Goal: Task Accomplishment & Management: Use online tool/utility

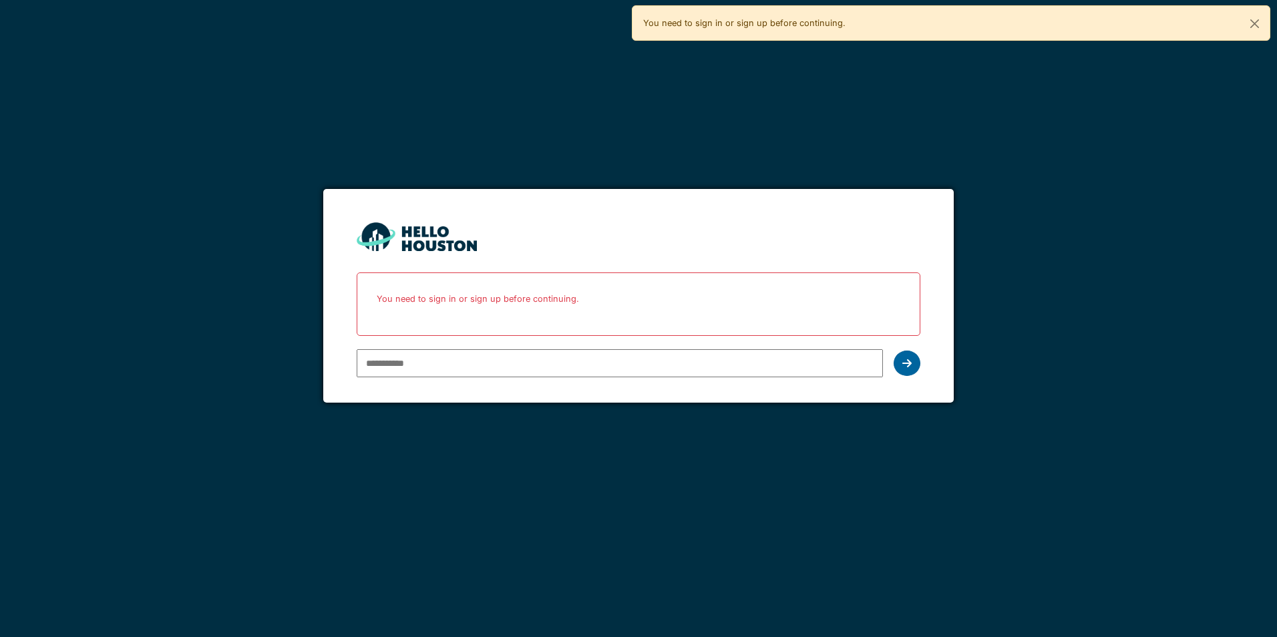
type input "**********"
click at [911, 364] on icon at bounding box center [906, 363] width 9 height 11
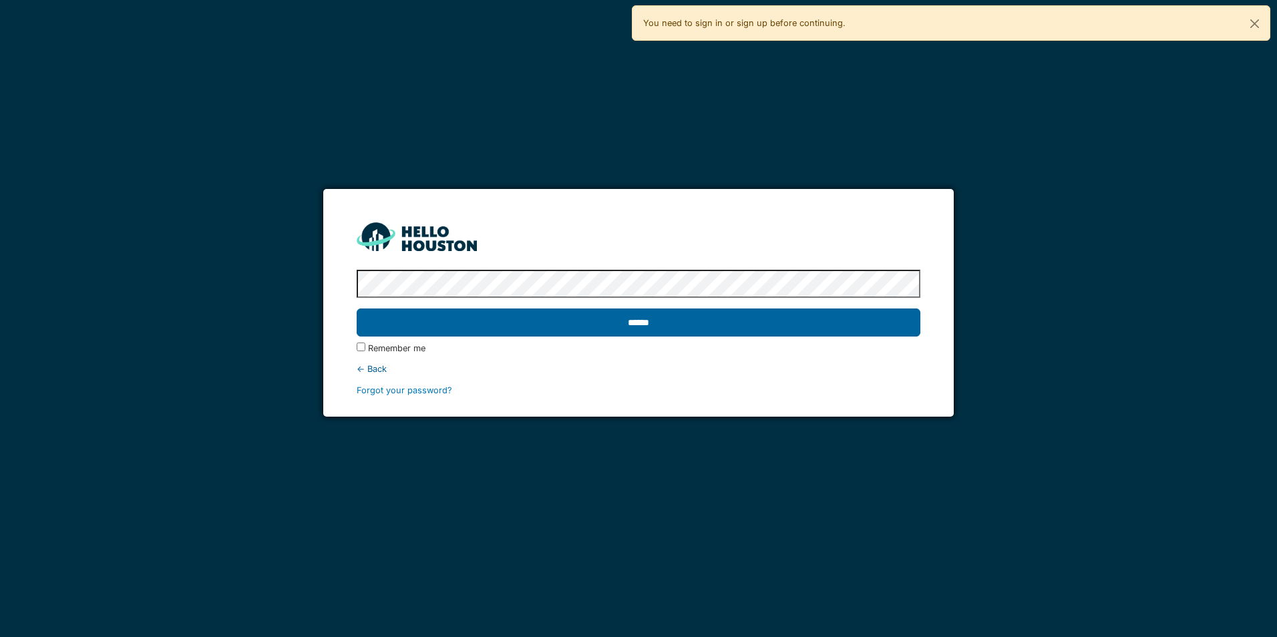
click at [735, 324] on input "******" at bounding box center [638, 322] width 563 height 28
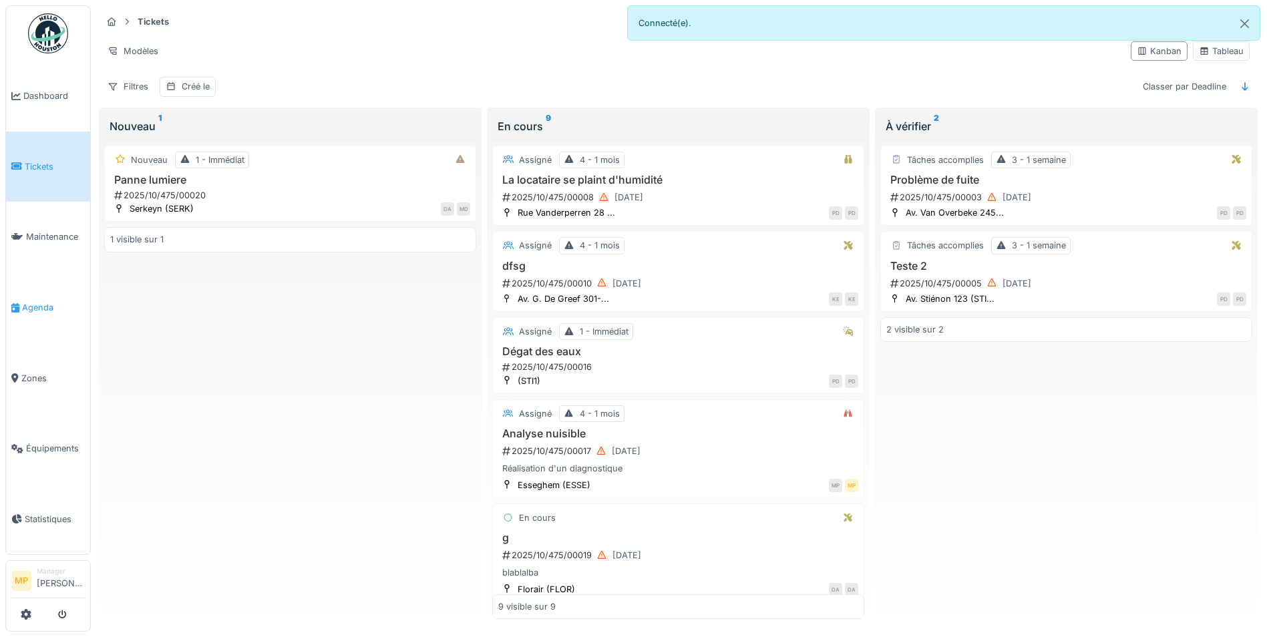
click at [43, 302] on span "Agenda" at bounding box center [53, 307] width 63 height 13
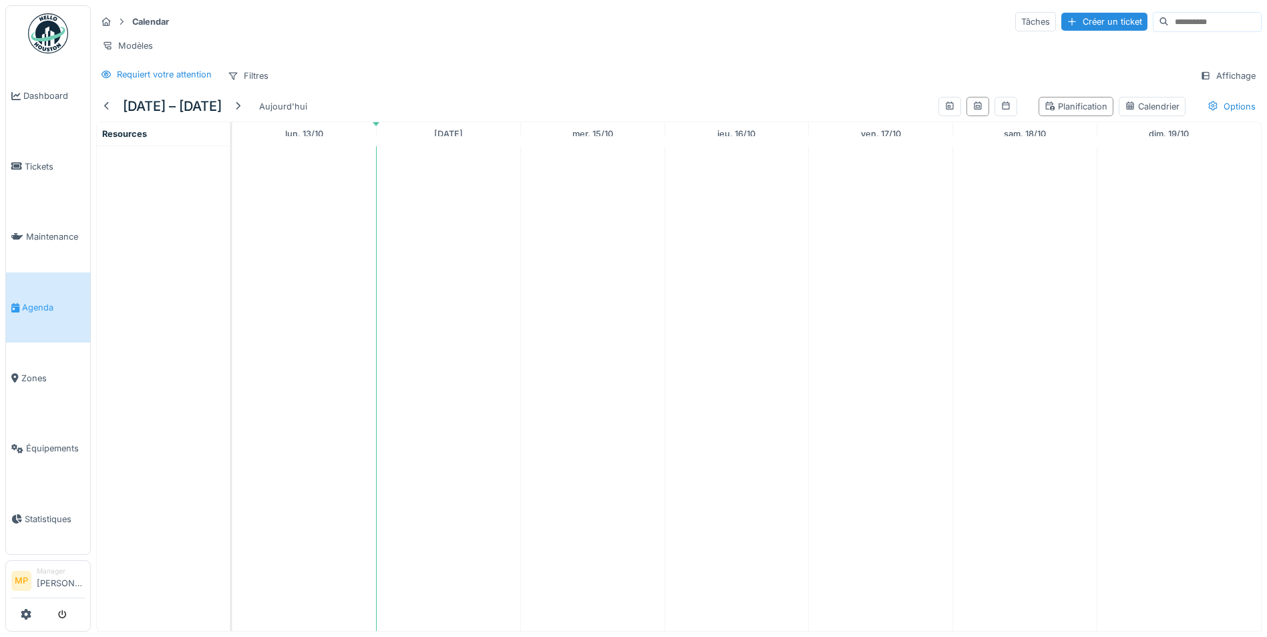
click at [1061, 17] on div "Créer un ticket" at bounding box center [1104, 22] width 86 height 18
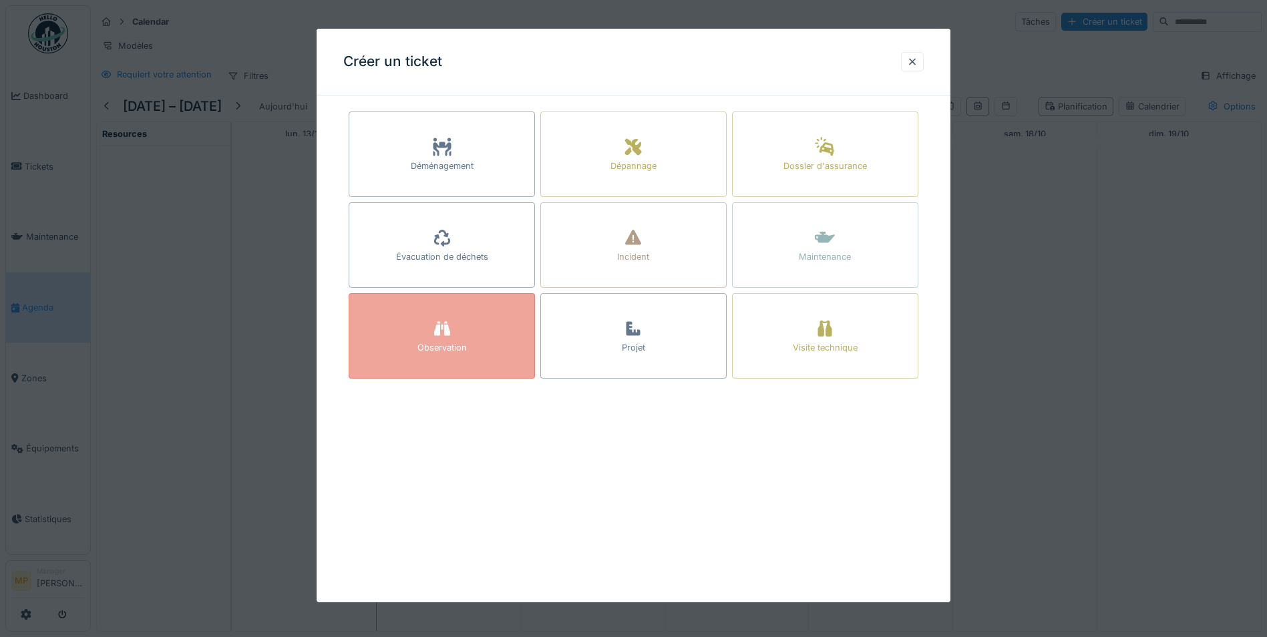
click at [448, 330] on icon at bounding box center [442, 329] width 16 height 14
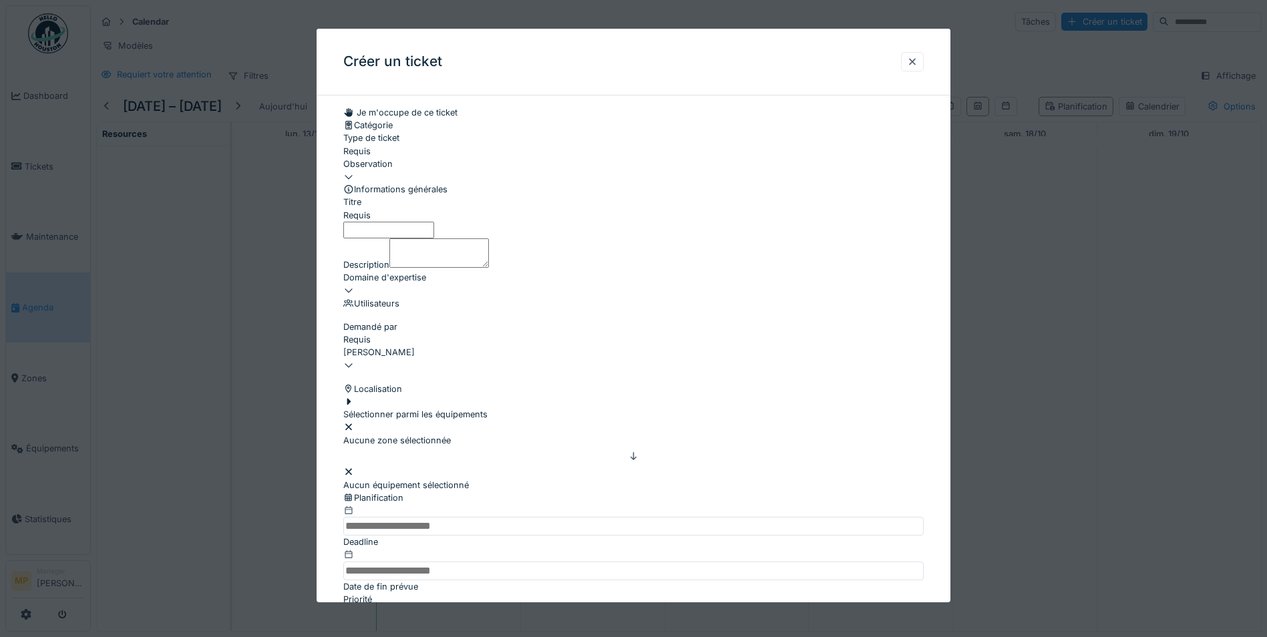
click at [354, 294] on icon at bounding box center [348, 290] width 11 height 9
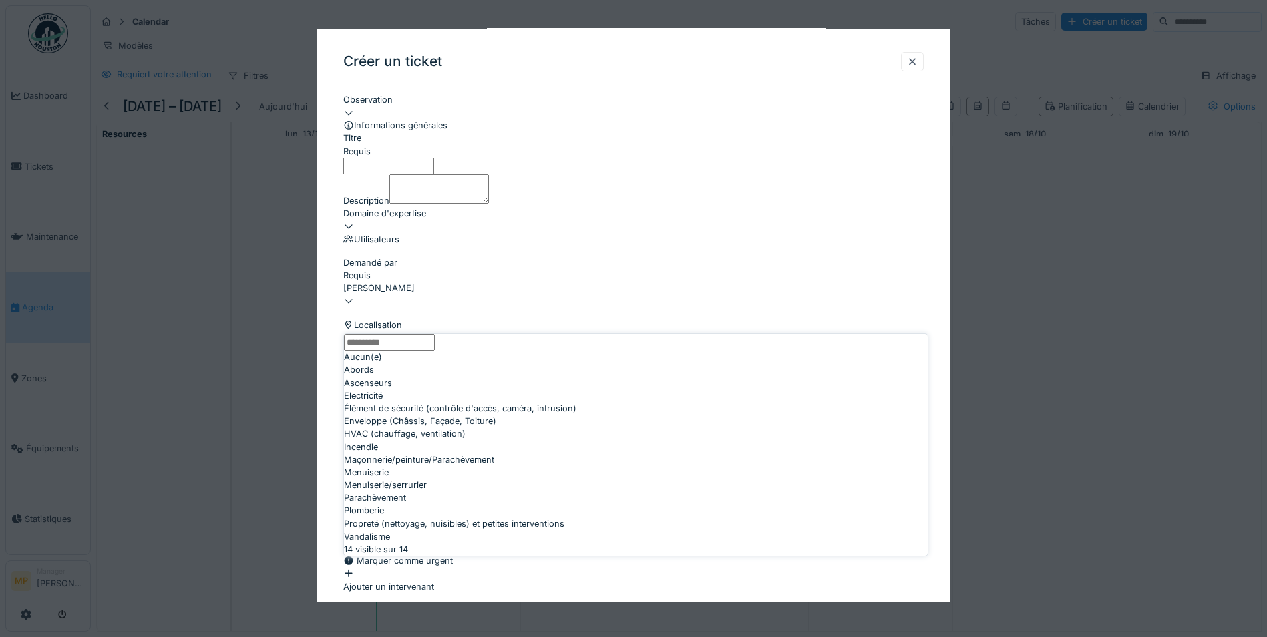
scroll to position [10, 0]
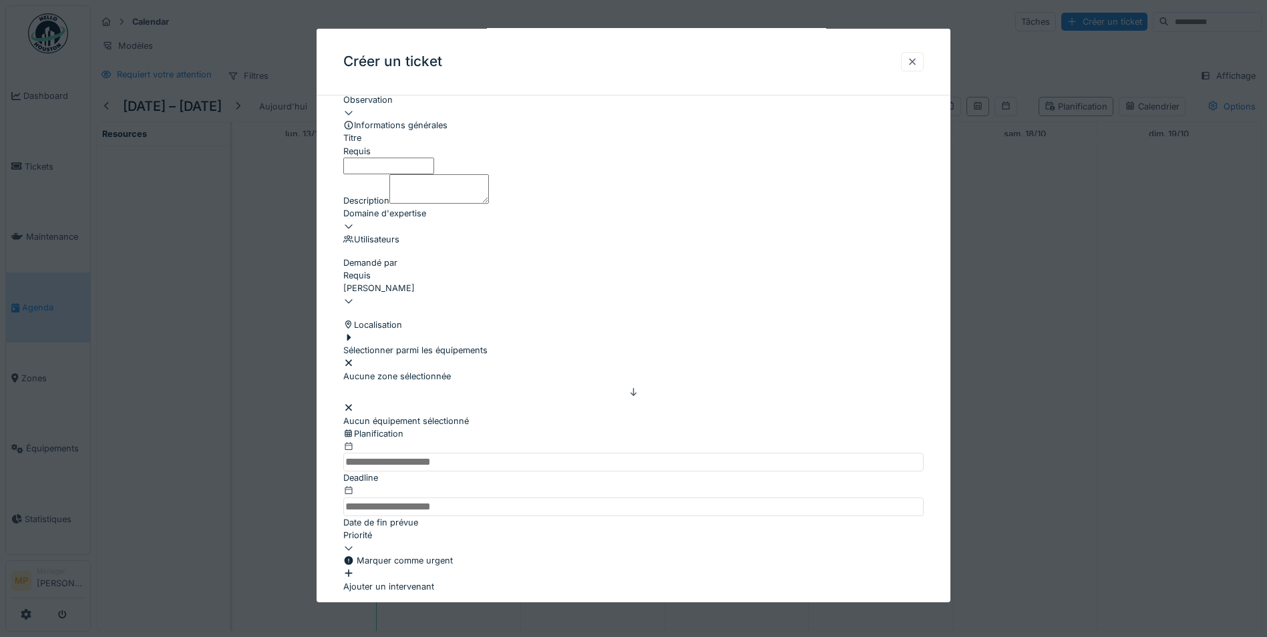
click at [916, 62] on div at bounding box center [912, 61] width 11 height 13
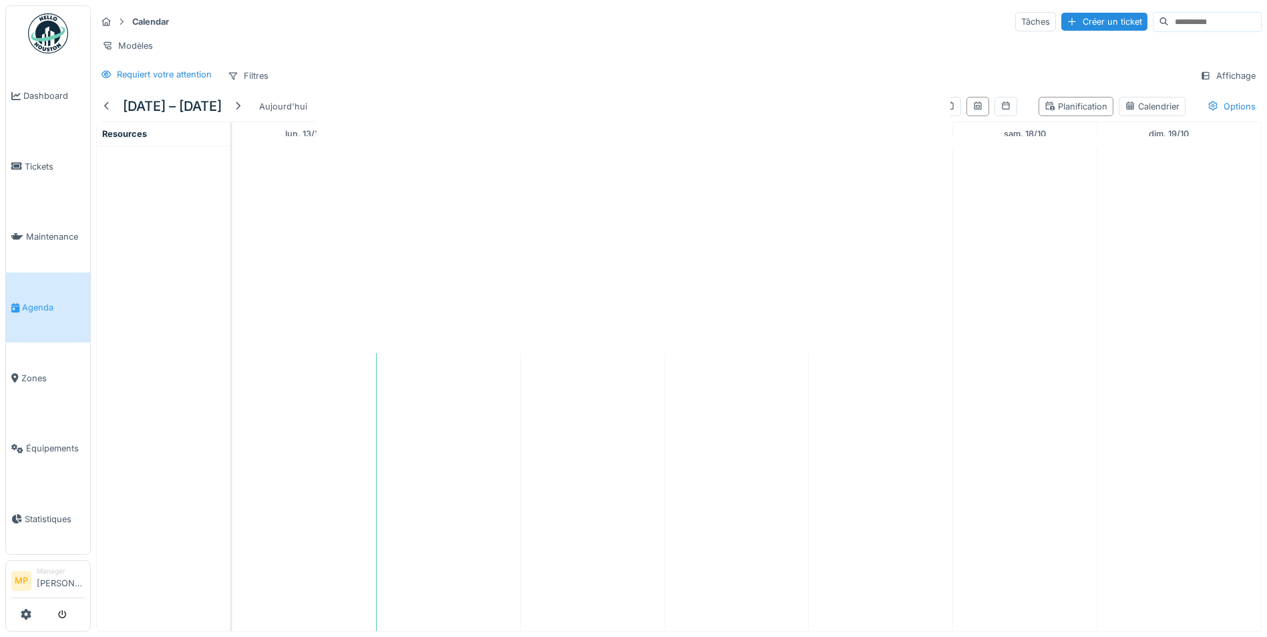
scroll to position [0, 0]
click at [1074, 13] on div "Créer un ticket" at bounding box center [1104, 22] width 86 height 18
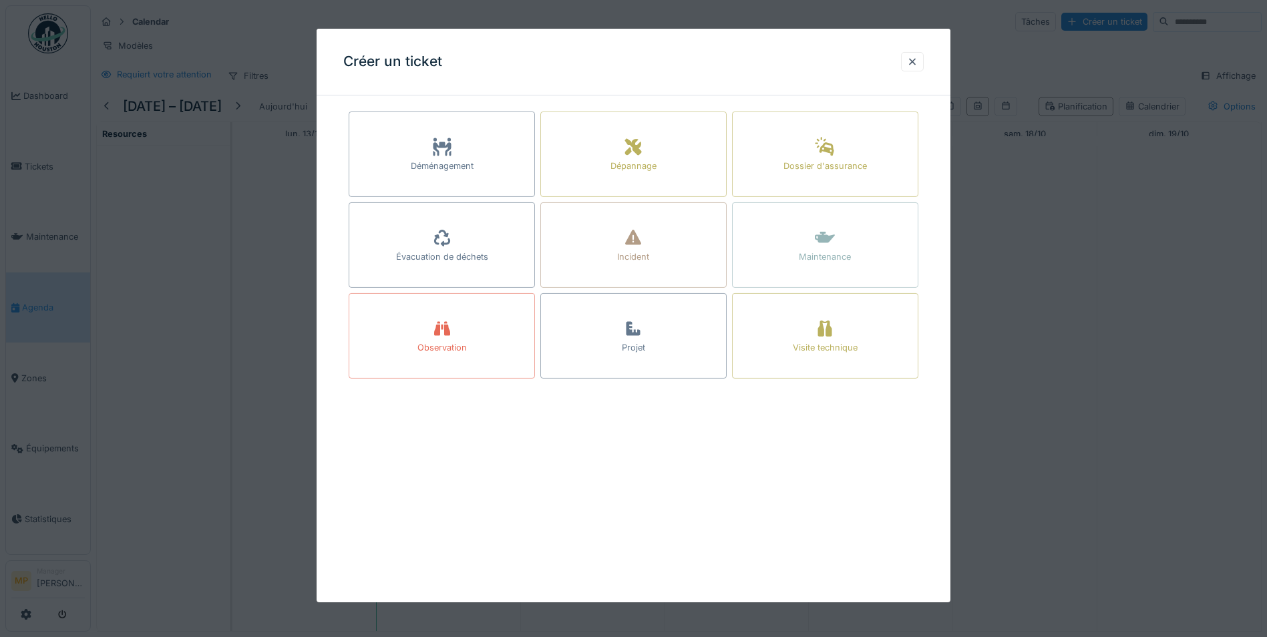
click at [413, 250] on div "Évacuation de déchets" at bounding box center [442, 256] width 92 height 13
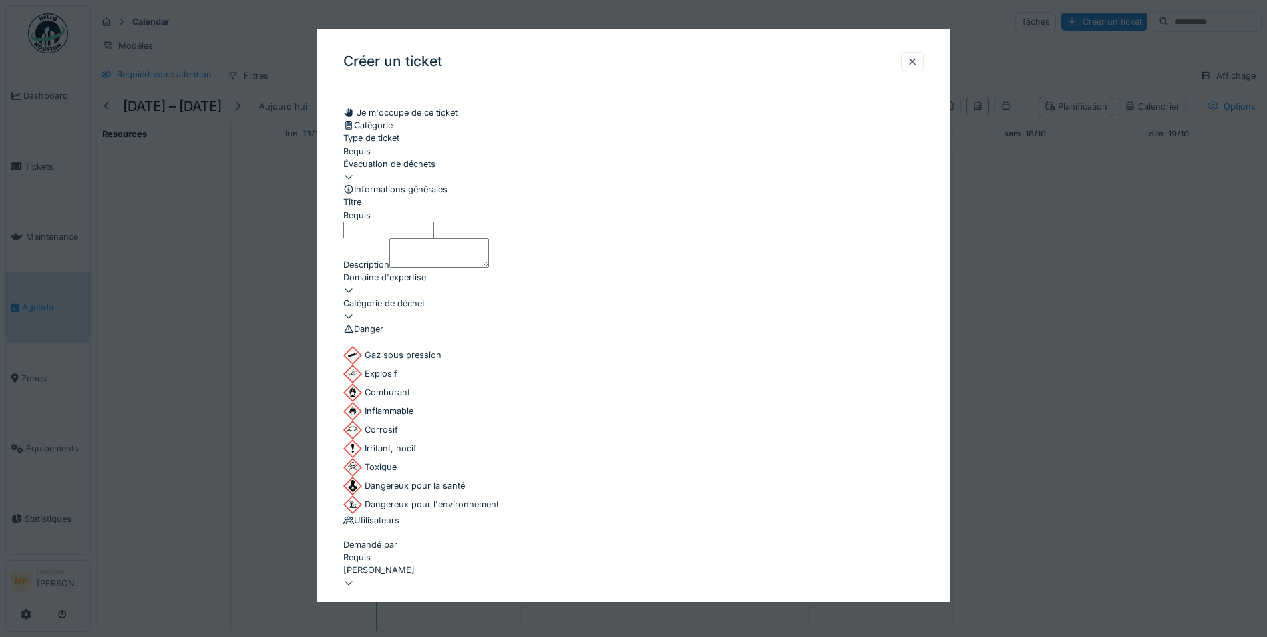
click at [354, 321] on icon at bounding box center [348, 316] width 11 height 9
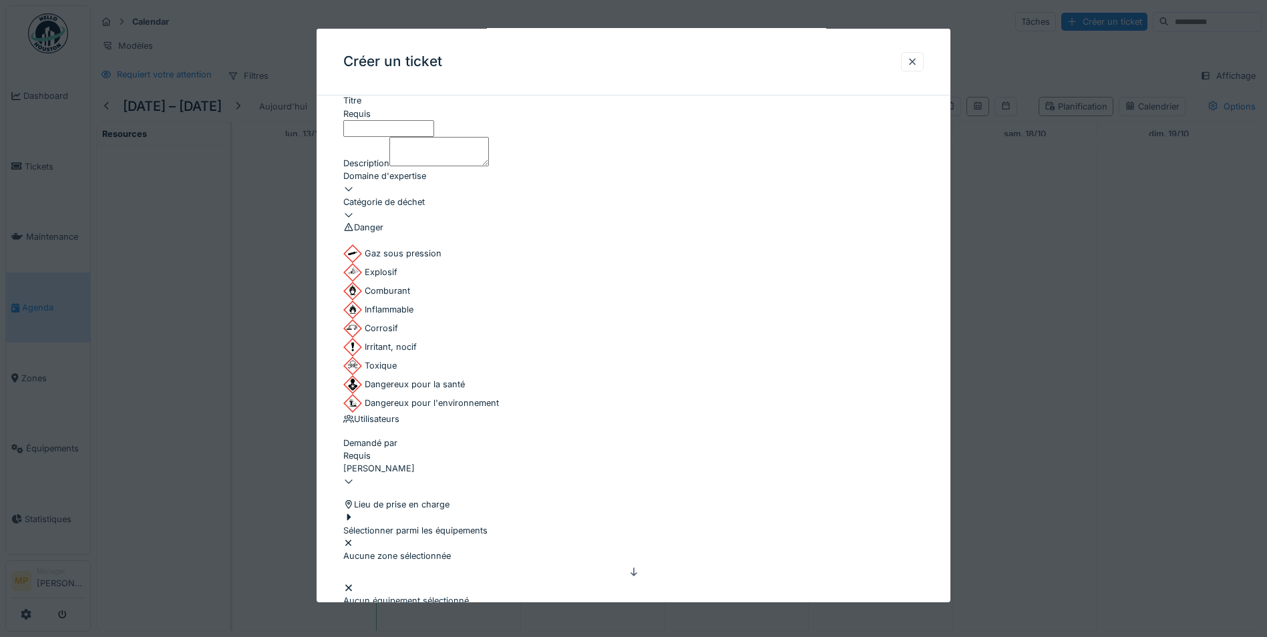
click at [917, 196] on div at bounding box center [633, 189] width 580 height 13
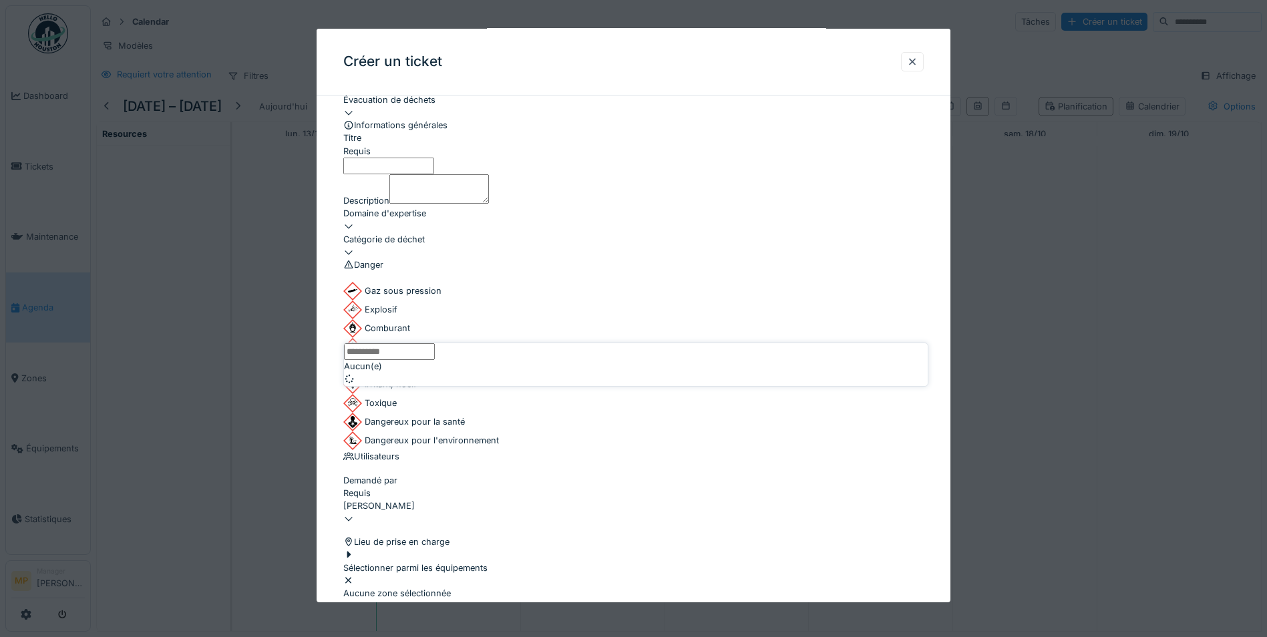
click at [353, 229] on icon at bounding box center [348, 227] width 7 height 4
click at [354, 230] on icon at bounding box center [348, 226] width 11 height 9
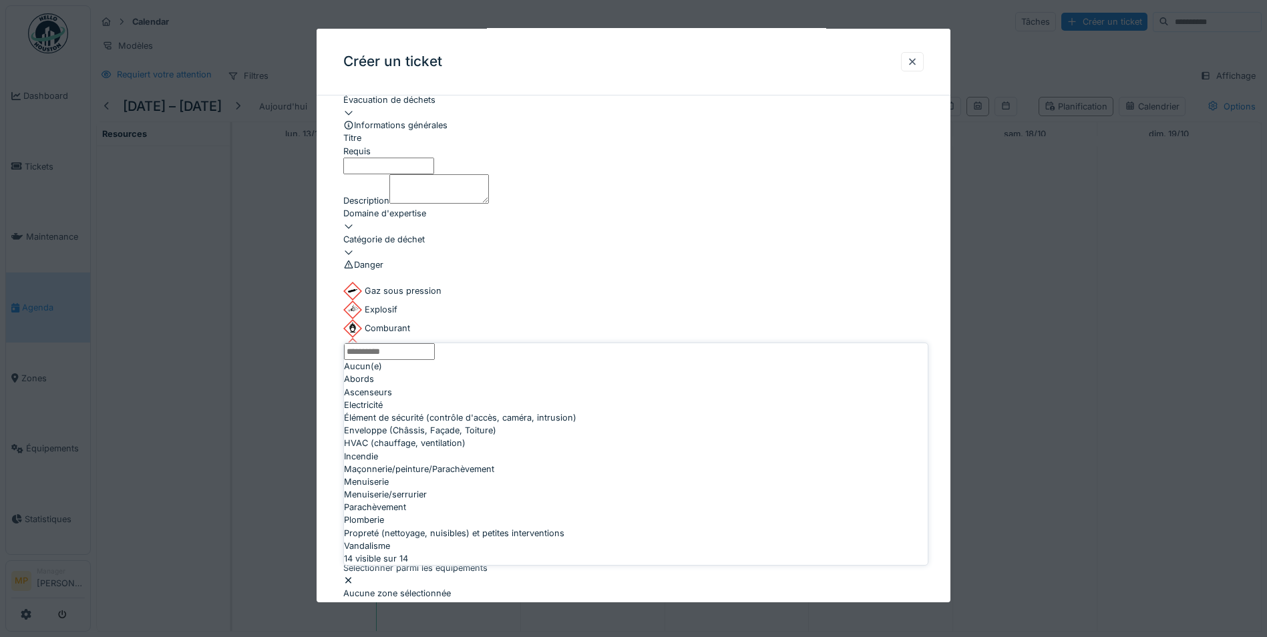
scroll to position [215, 0]
click at [917, 59] on div at bounding box center [912, 61] width 11 height 13
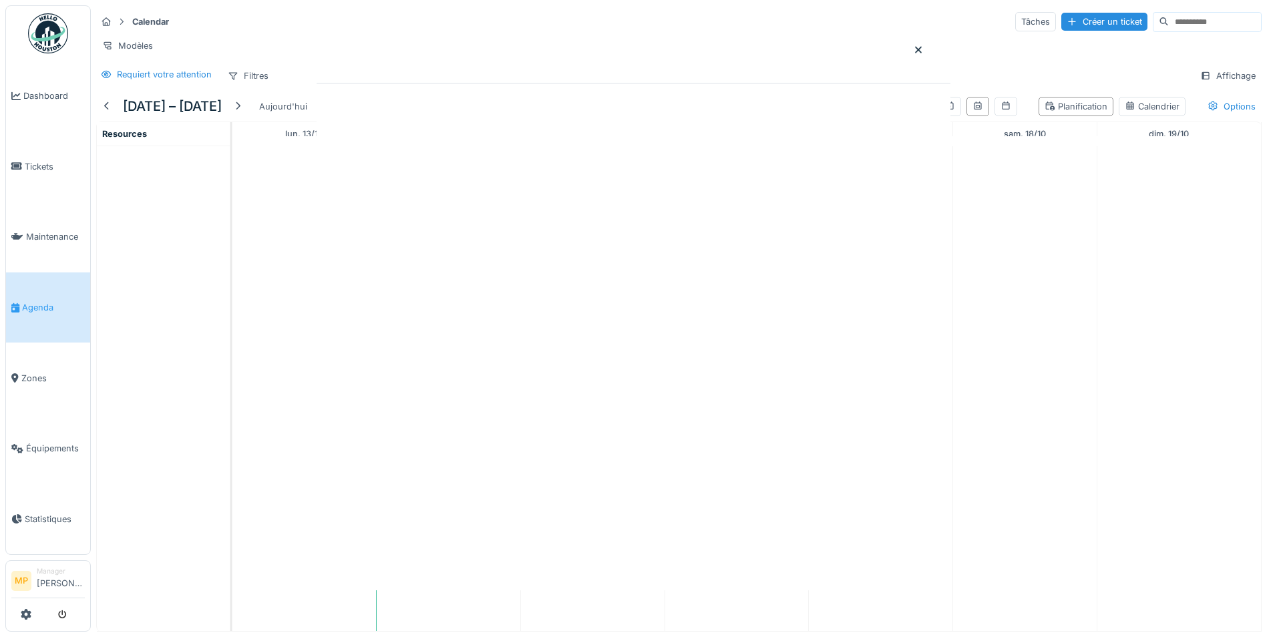
scroll to position [0, 0]
click at [1061, 16] on div "Créer un ticket" at bounding box center [1104, 22] width 86 height 18
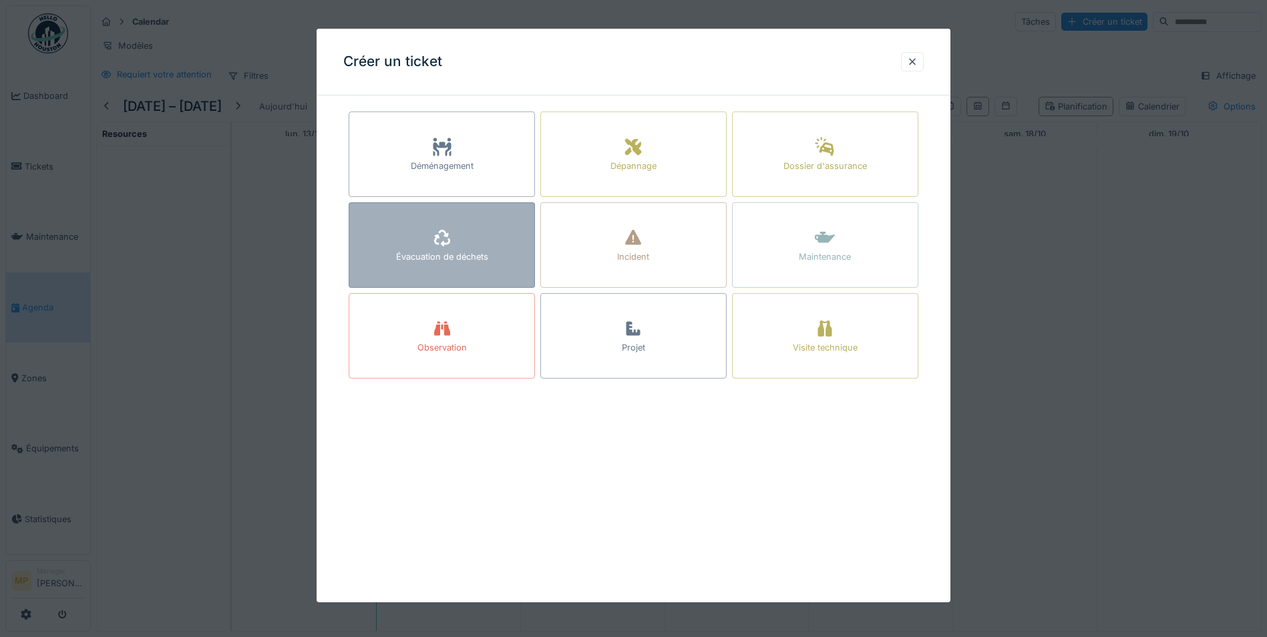
click at [453, 253] on div "Évacuation de déchets" at bounding box center [442, 256] width 92 height 13
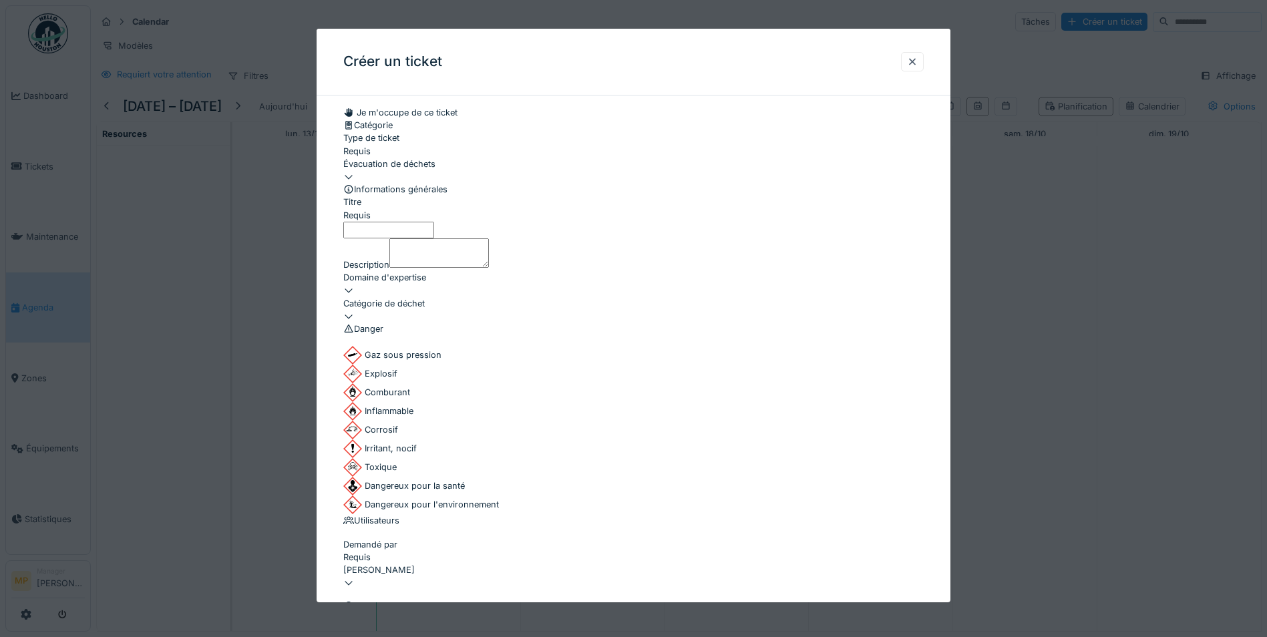
click at [903, 297] on div at bounding box center [633, 290] width 580 height 13
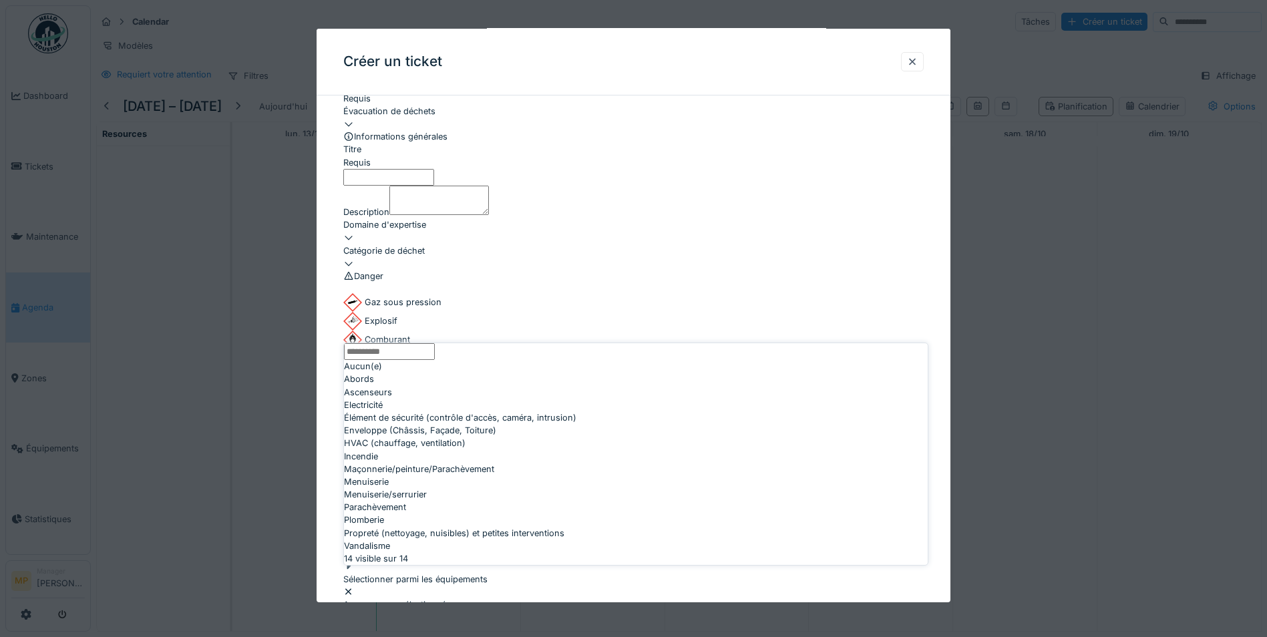
scroll to position [64, 0]
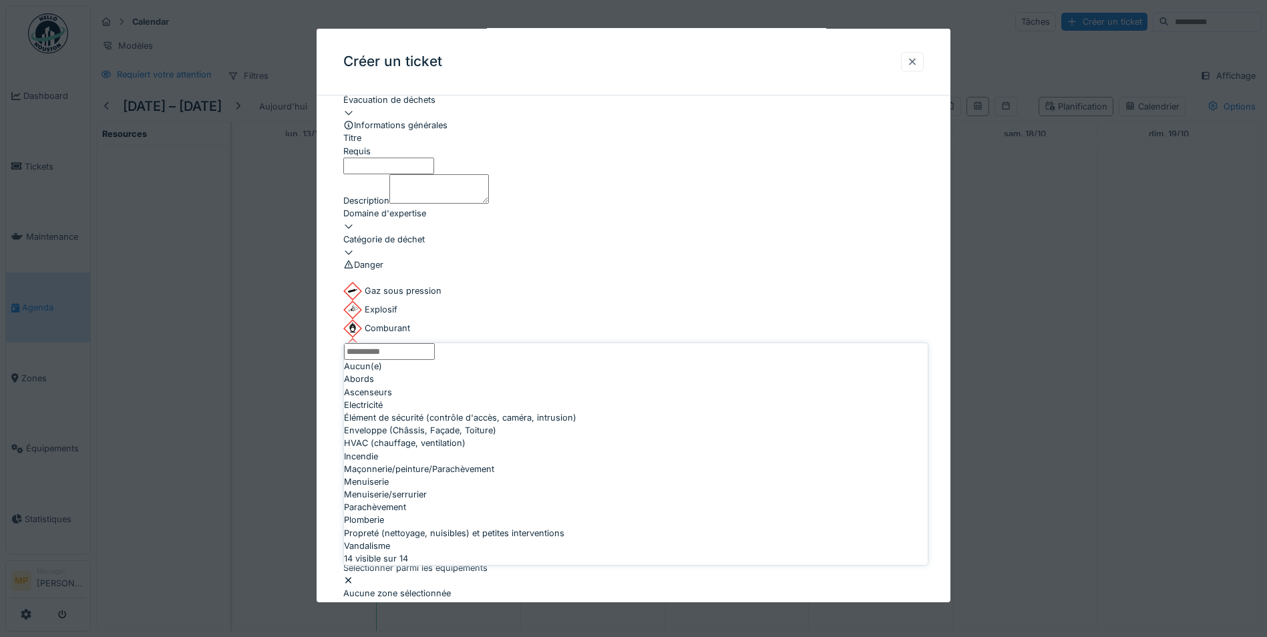
click at [908, 57] on div at bounding box center [912, 61] width 23 height 19
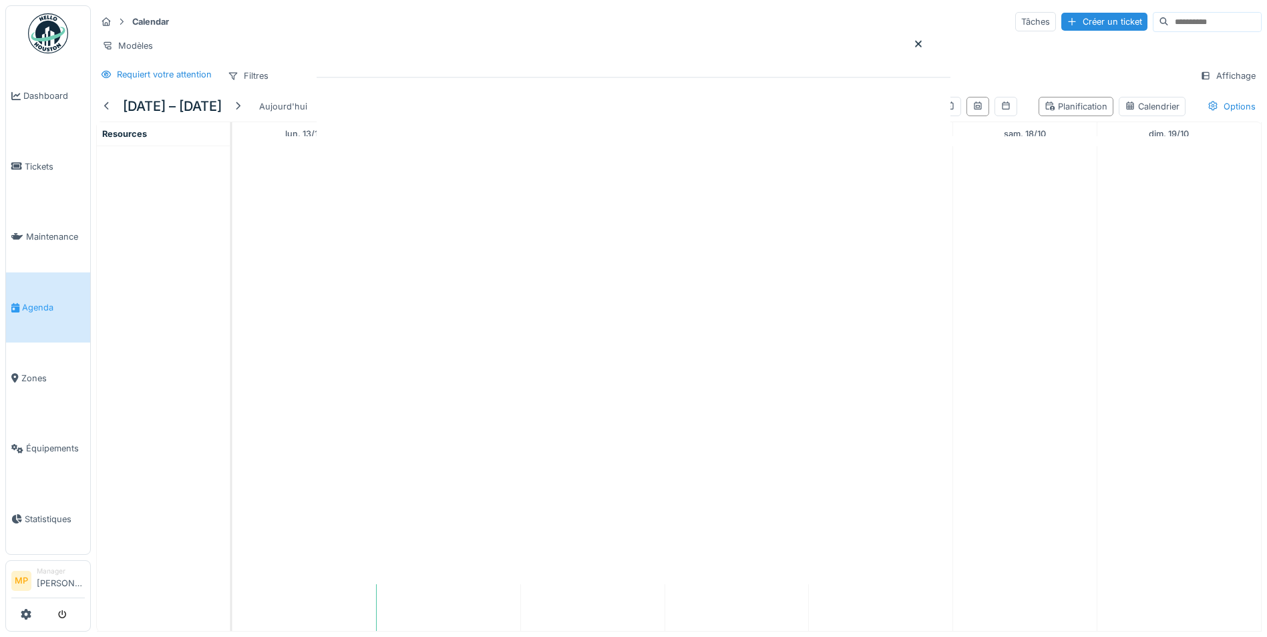
scroll to position [0, 0]
